Goal: Check status: Check status

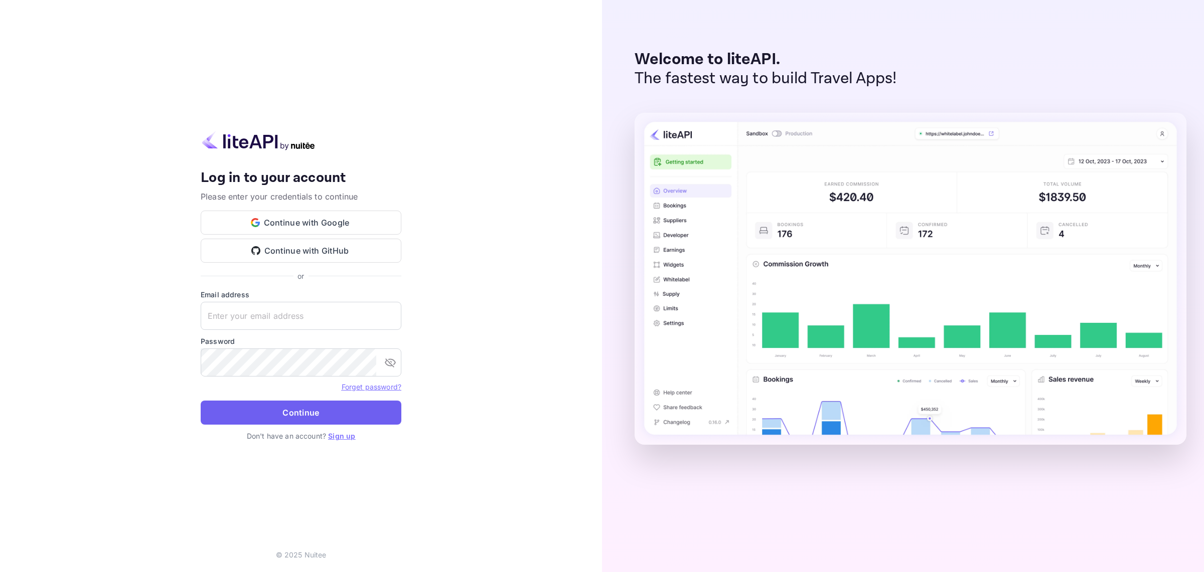
type input "yahav@skygini.com"
click at [299, 419] on button "Continue" at bounding box center [301, 413] width 201 height 24
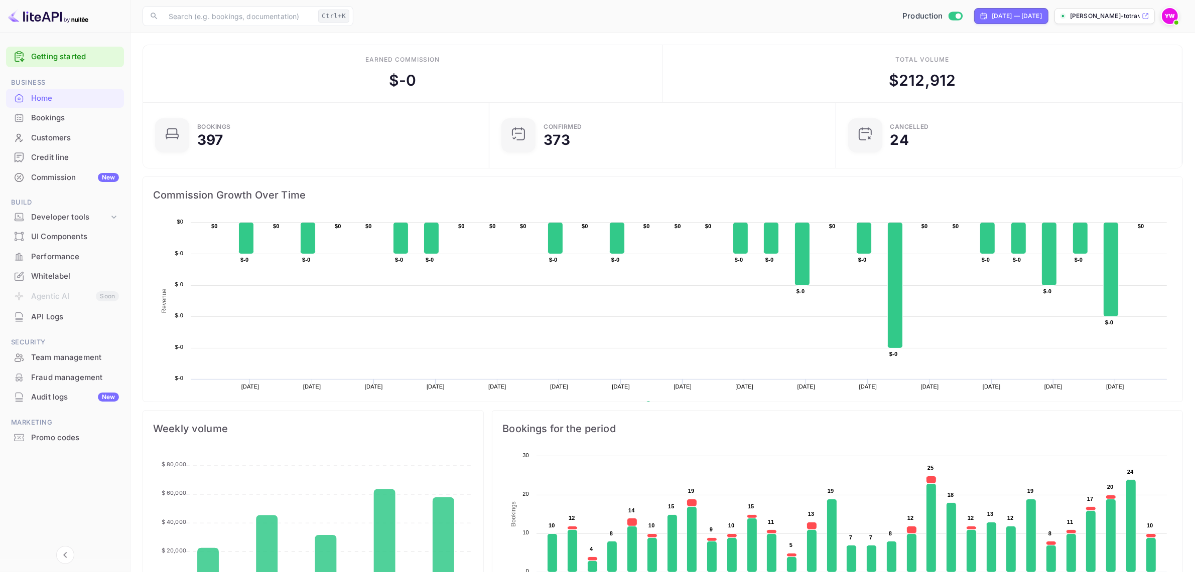
click at [38, 113] on div "Bookings" at bounding box center [75, 118] width 88 height 12
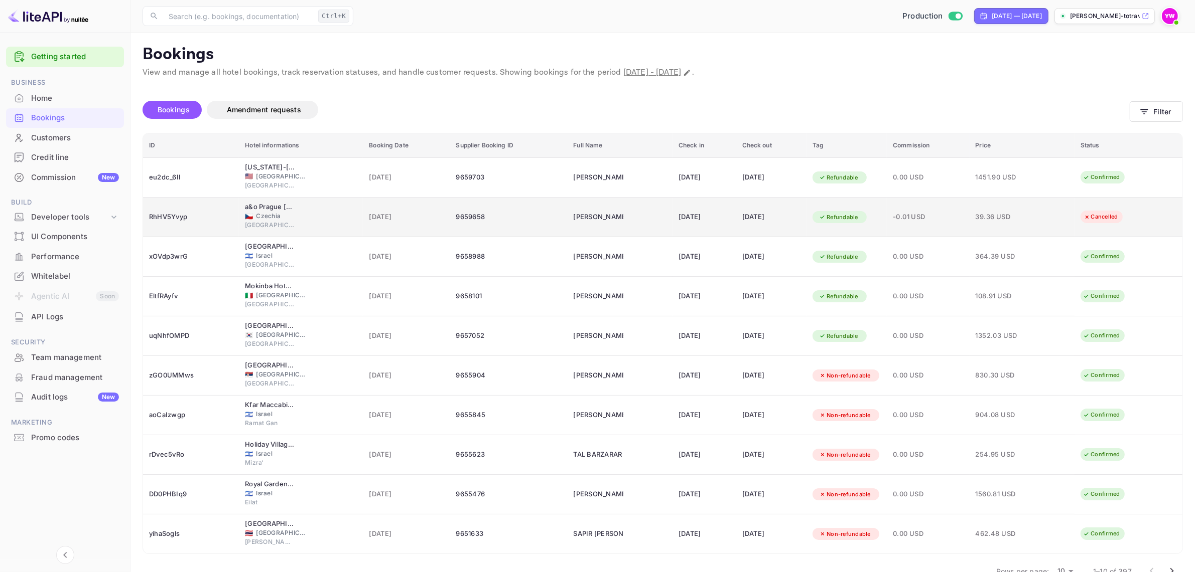
click at [256, 214] on span "Czechia" at bounding box center [281, 216] width 50 height 9
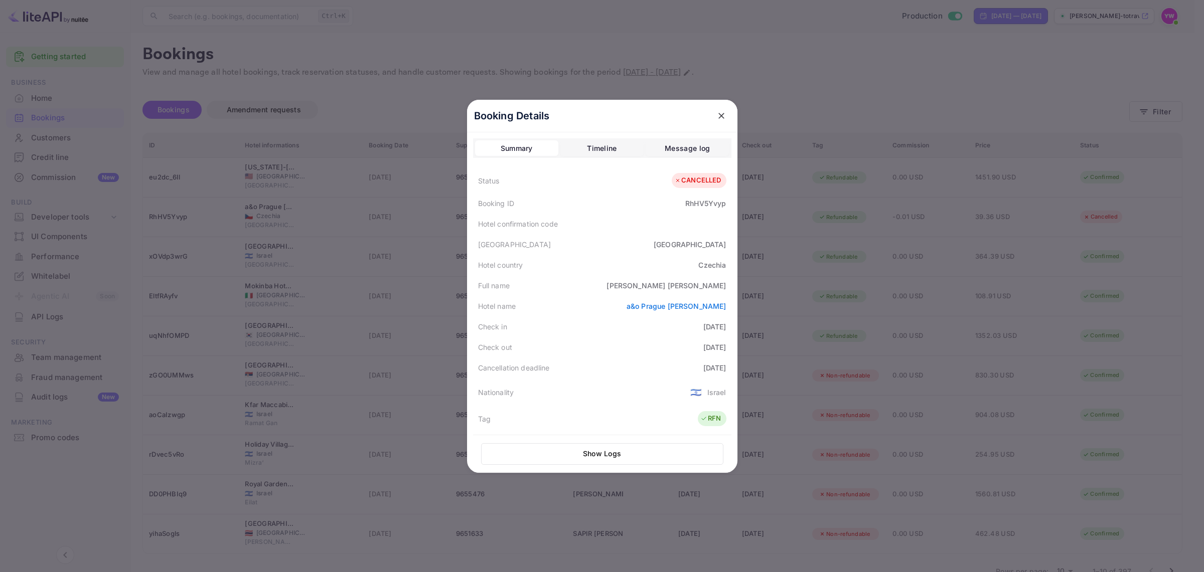
click at [716, 118] on icon "close" at bounding box center [721, 116] width 10 height 10
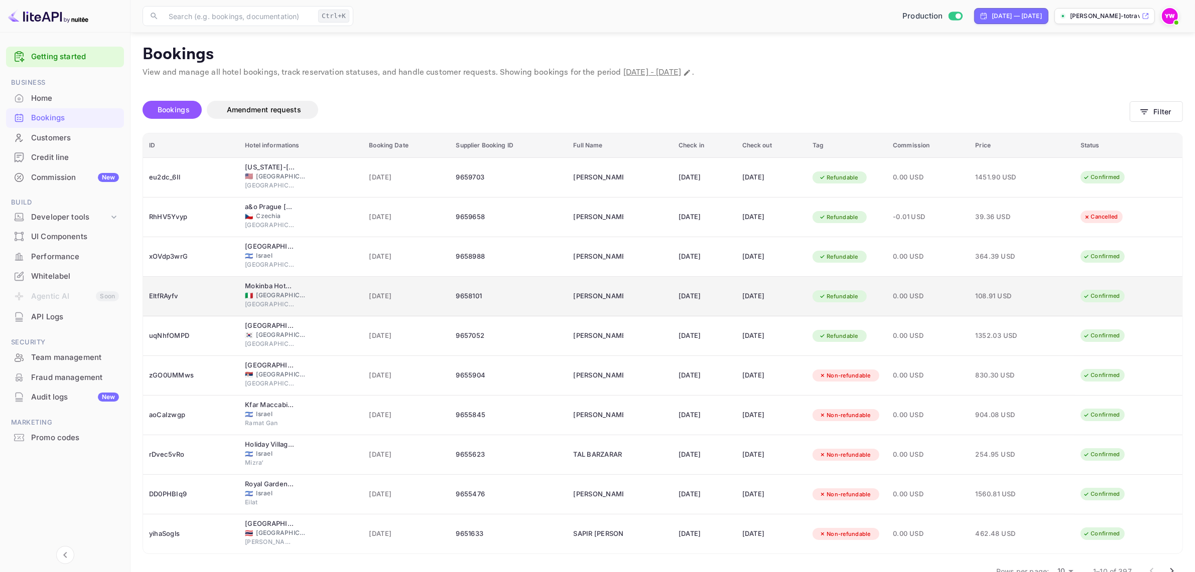
scroll to position [26, 0]
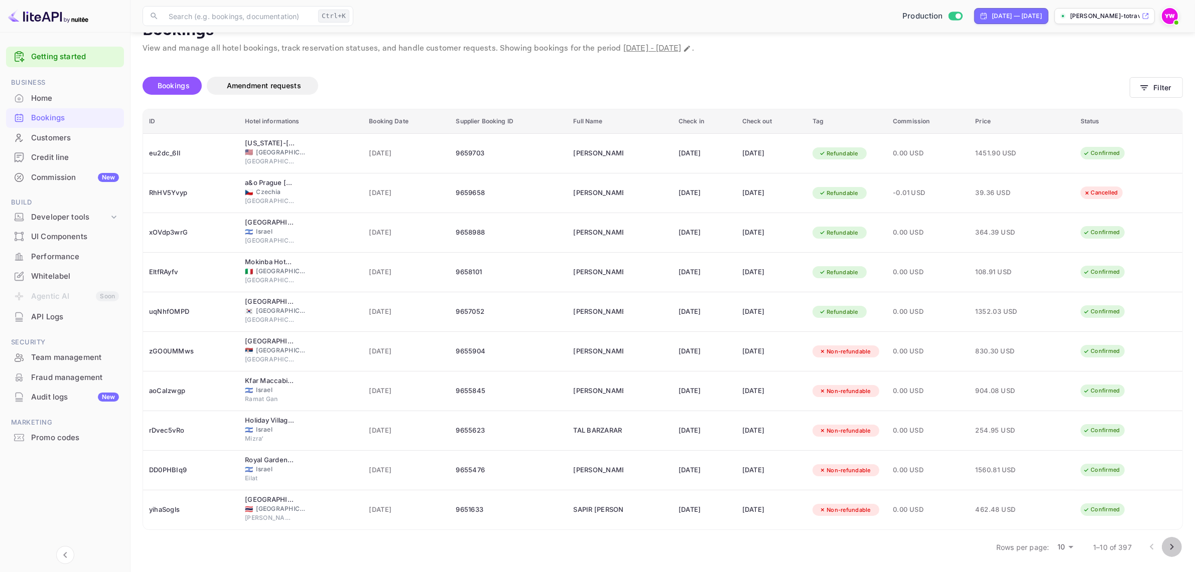
click at [1171, 545] on icon "Go to next page" at bounding box center [1171, 547] width 12 height 12
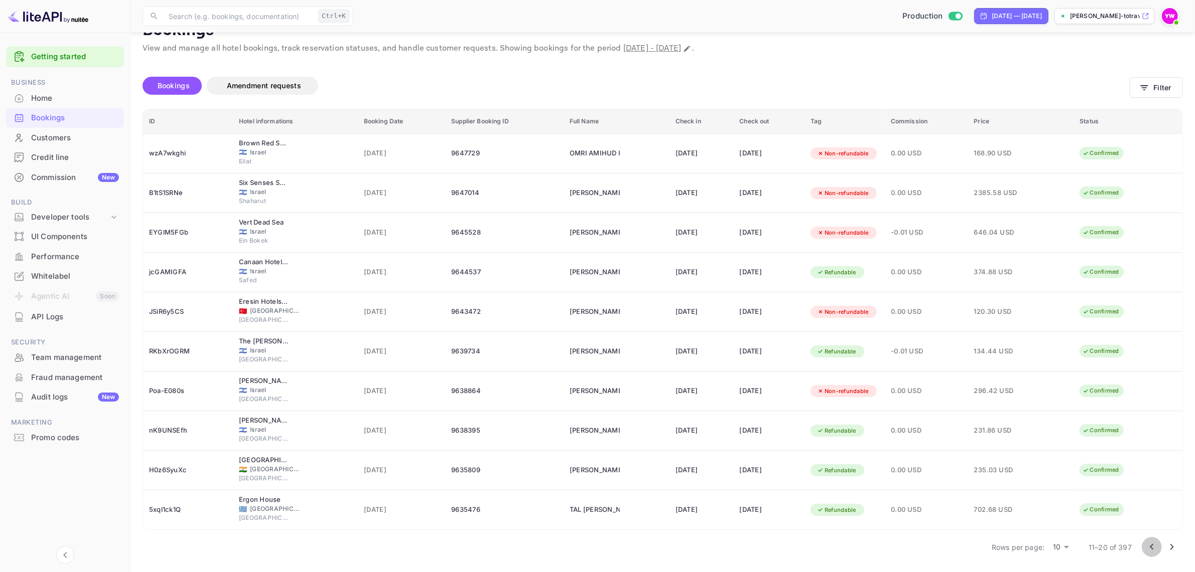
click at [1153, 547] on icon "Go to previous page" at bounding box center [1151, 547] width 12 height 12
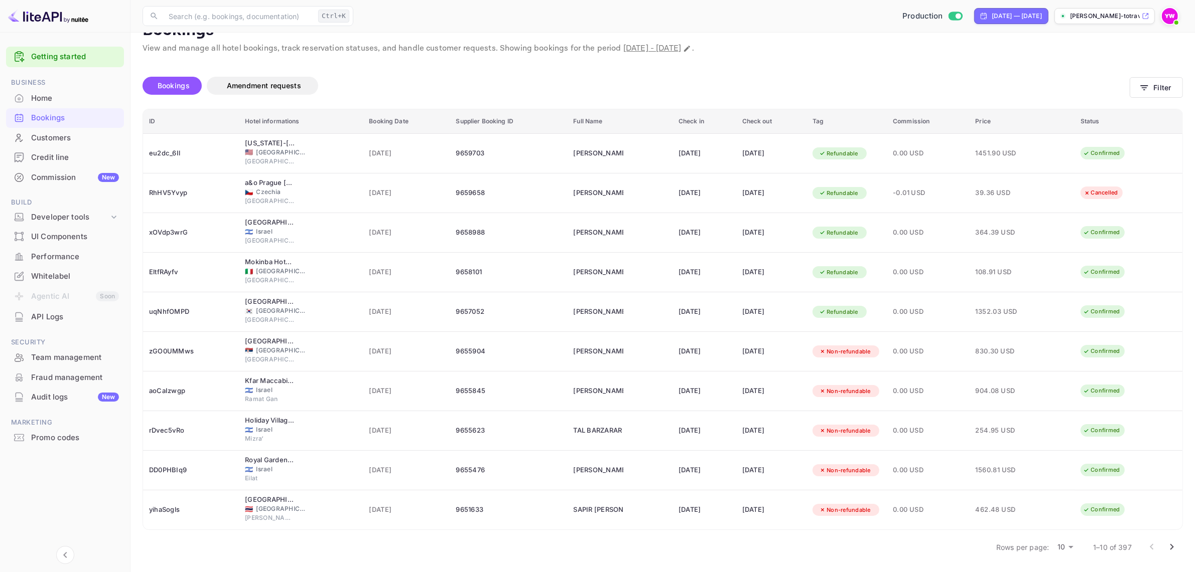
scroll to position [0, 0]
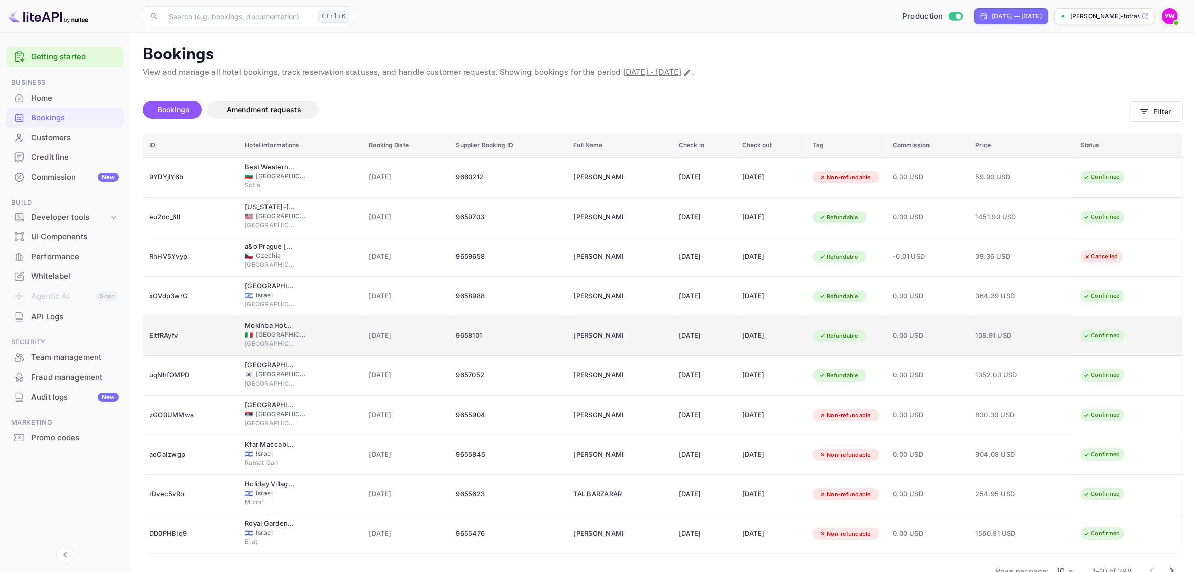
scroll to position [26, 0]
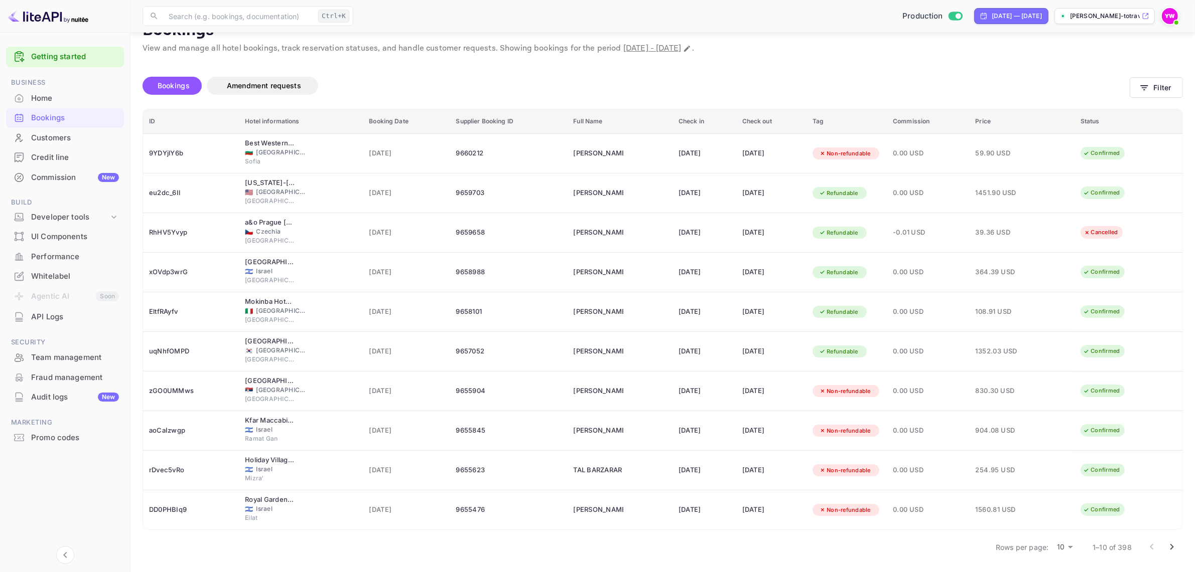
click at [1171, 543] on icon "Go to next page" at bounding box center [1171, 547] width 12 height 12
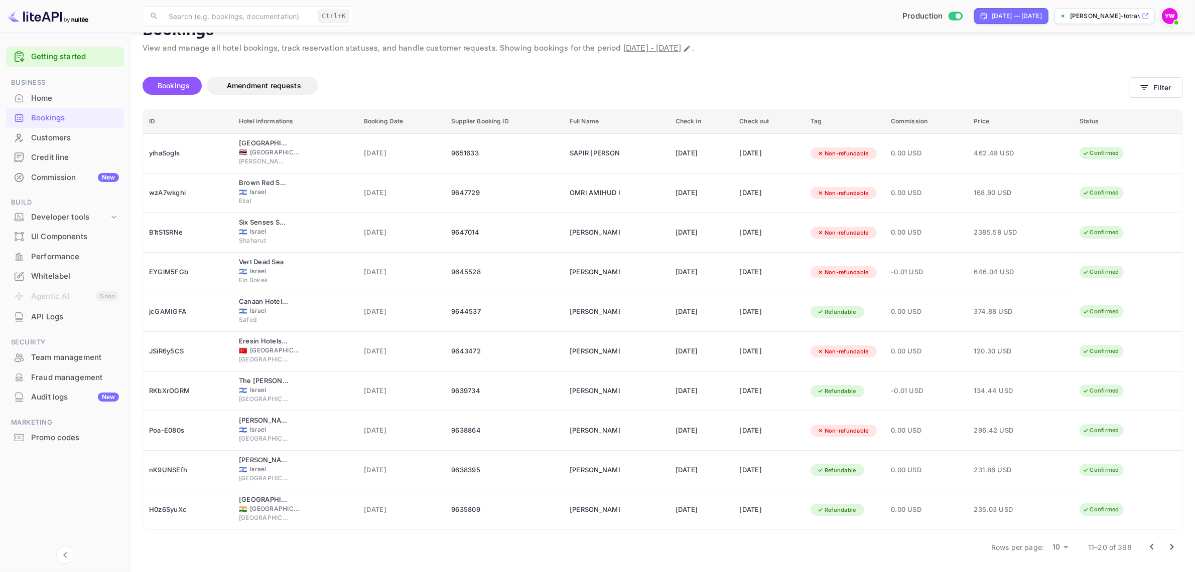
click at [1147, 542] on icon "Go to previous page" at bounding box center [1151, 547] width 12 height 12
